Goal: Entertainment & Leisure: Consume media (video, audio)

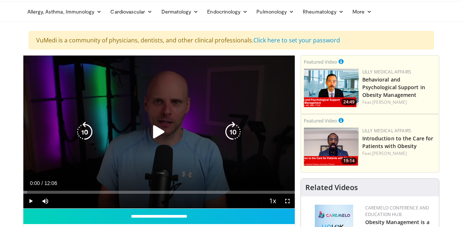
scroll to position [25, 0]
click at [157, 131] on icon "Video Player" at bounding box center [159, 132] width 20 height 20
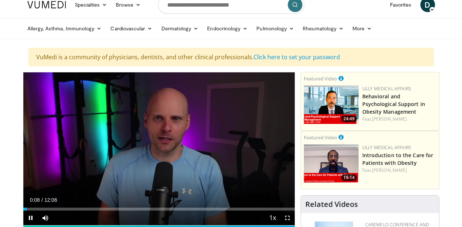
scroll to position [7, 0]
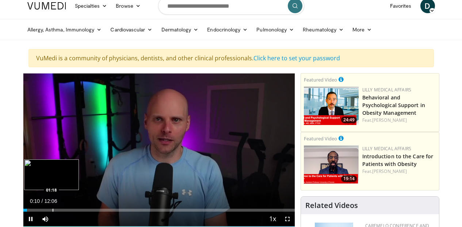
click at [52, 211] on div "Current Time 0:10 / Duration 12:06 Pause Skip Backward Skip Forward Mute 0% Loa…" at bounding box center [158, 218] width 271 height 15
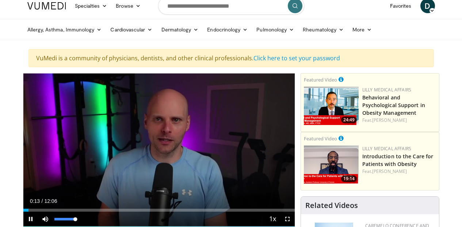
click at [46, 218] on span "Video Player" at bounding box center [45, 218] width 15 height 15
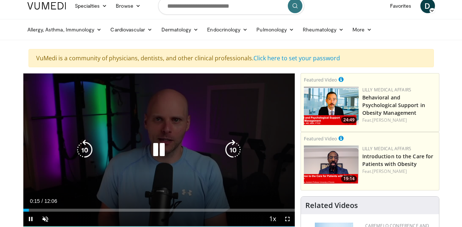
click at [111, 180] on div "10 seconds Tap to unmute" at bounding box center [158, 149] width 271 height 153
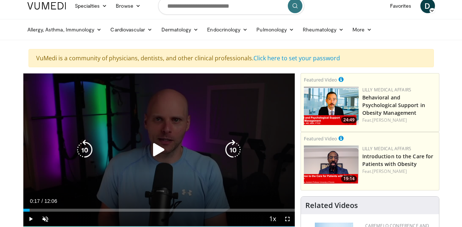
click at [111, 180] on div "10 seconds Tap to unmute" at bounding box center [158, 149] width 271 height 153
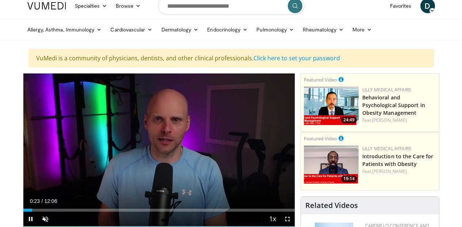
click at [157, 203] on div "Current Time 0:23 / Duration 12:06" at bounding box center [158, 201] width 271 height 7
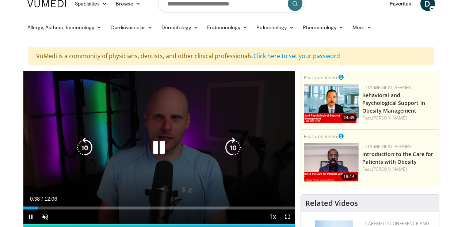
click at [194, 195] on video-js "**********" at bounding box center [158, 147] width 271 height 153
click at [195, 195] on div "10 seconds Tap to unmute" at bounding box center [158, 147] width 271 height 153
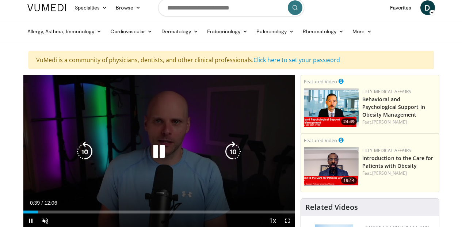
scroll to position [5, 0]
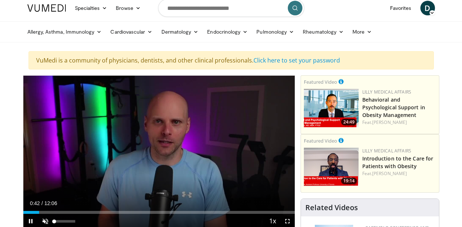
click at [41, 221] on span "Video Player" at bounding box center [45, 221] width 15 height 15
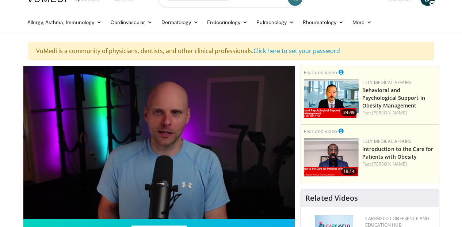
scroll to position [15, 0]
